Goal: Information Seeking & Learning: Learn about a topic

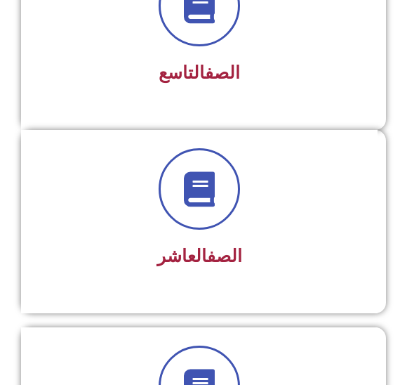
scroll to position [1810, 0]
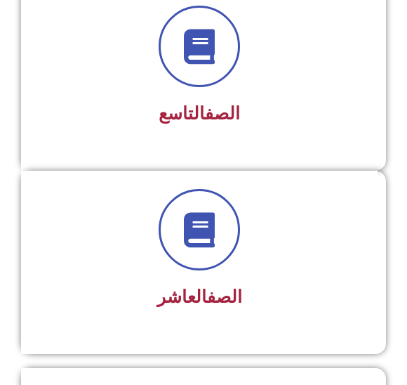
click at [211, 93] on div "الصف التاسع" at bounding box center [199, 69] width 320 height 126
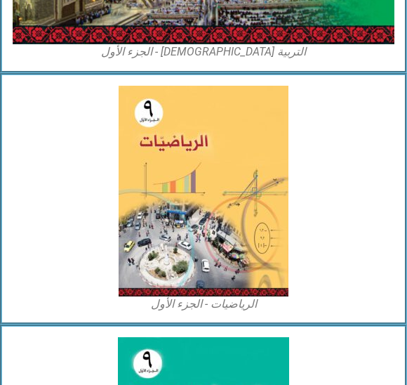
scroll to position [1184, 0]
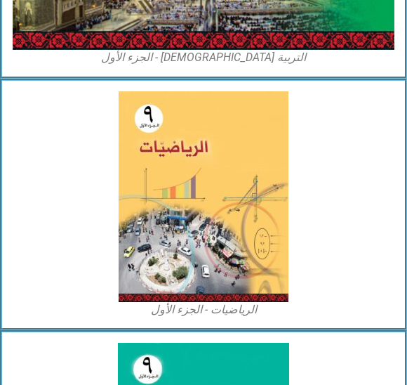
click at [229, 234] on img at bounding box center [204, 196] width 170 height 211
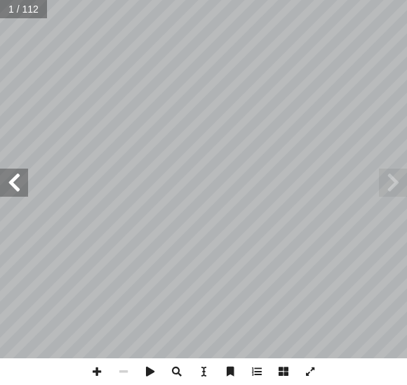
click at [25, 171] on span at bounding box center [14, 183] width 28 height 28
click at [27, 173] on span at bounding box center [14, 183] width 28 height 28
click at [20, 187] on span at bounding box center [14, 183] width 28 height 28
click at [0, 194] on span at bounding box center [14, 183] width 28 height 28
click at [26, 183] on span at bounding box center [14, 183] width 28 height 28
